Goal: Task Accomplishment & Management: Complete application form

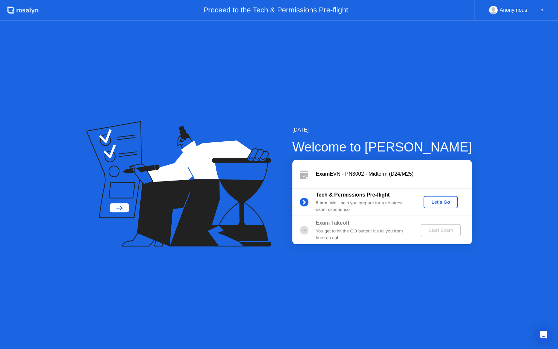
click at [448, 204] on div "Let's Go" at bounding box center [440, 201] width 29 height 5
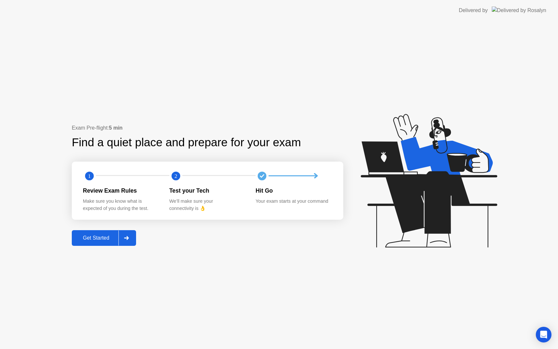
click at [130, 234] on div at bounding box center [126, 237] width 16 height 15
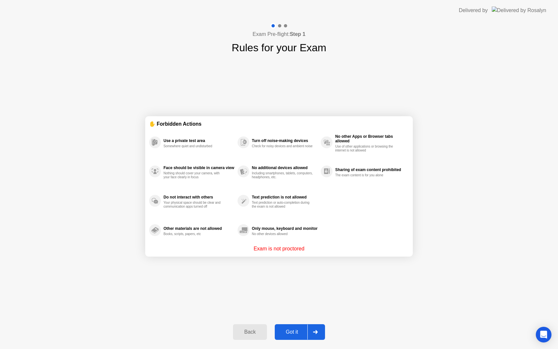
drag, startPoint x: 163, startPoint y: 167, endPoint x: 220, endPoint y: 168, distance: 57.1
click at [220, 168] on div "Face should be visible in camera view Nothing should cover your camera, with yo…" at bounding box center [193, 171] width 88 height 29
click at [313, 330] on icon at bounding box center [315, 332] width 5 height 4
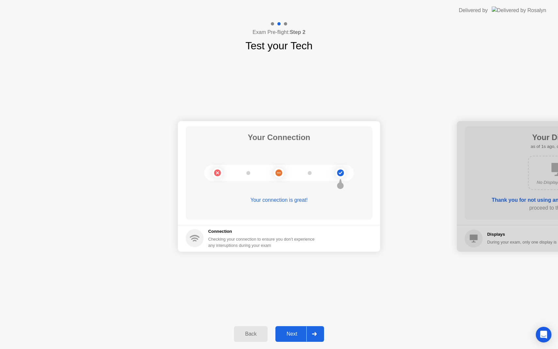
click at [316, 331] on div at bounding box center [314, 333] width 16 height 15
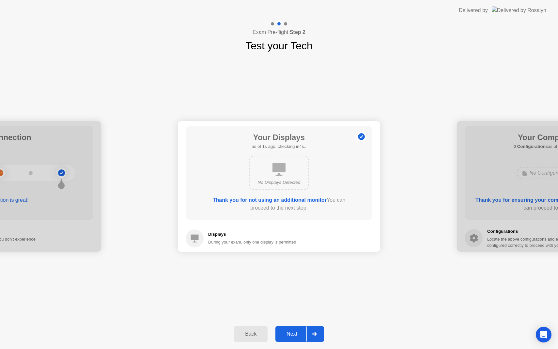
click at [316, 331] on div at bounding box center [314, 333] width 16 height 15
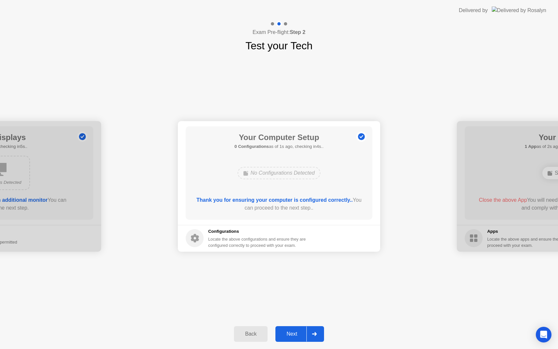
click at [316, 331] on div at bounding box center [314, 333] width 16 height 15
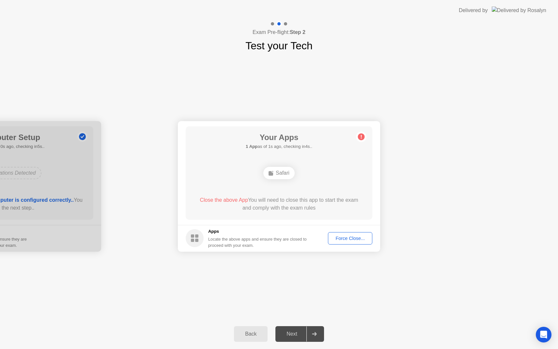
click at [300, 335] on div "Next" at bounding box center [291, 334] width 29 height 6
click at [314, 335] on icon at bounding box center [314, 334] width 5 height 4
click at [345, 240] on div "Force Close..." at bounding box center [350, 238] width 40 height 5
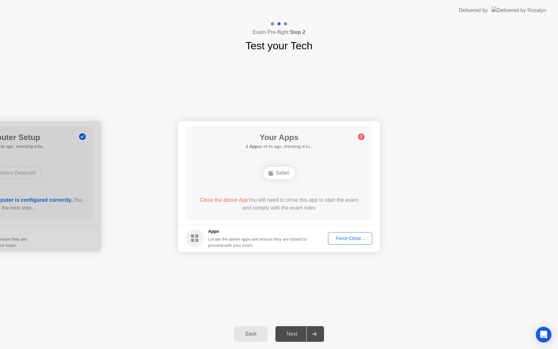
click at [344, 241] on div "Force Close..." at bounding box center [350, 238] width 40 height 5
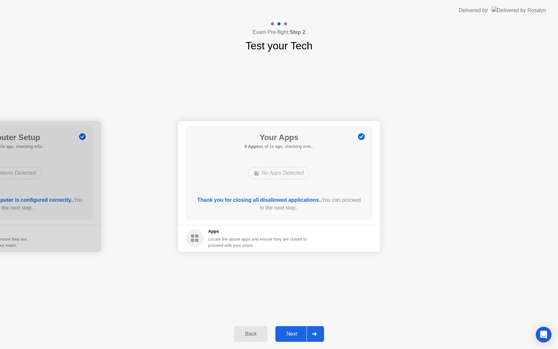
click at [318, 330] on div at bounding box center [314, 333] width 16 height 15
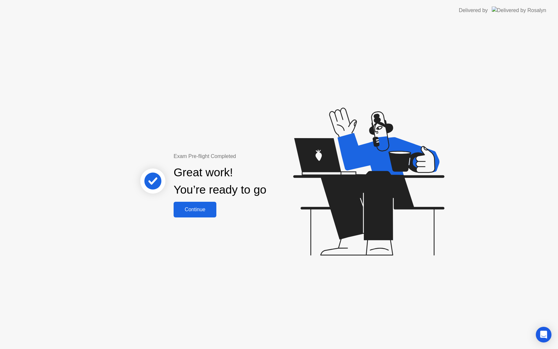
click at [192, 207] on div "Continue" at bounding box center [194, 209] width 39 height 6
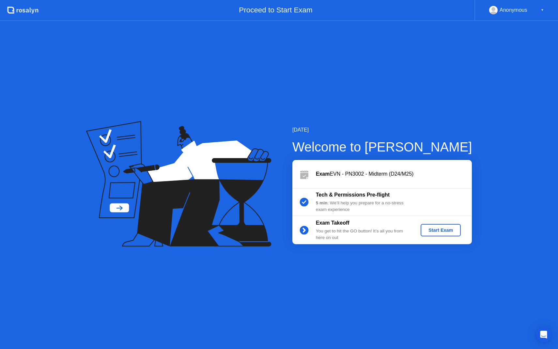
click at [446, 228] on div "Start Exam" at bounding box center [440, 229] width 35 height 5
